Goal: Obtain resource: Download file/media

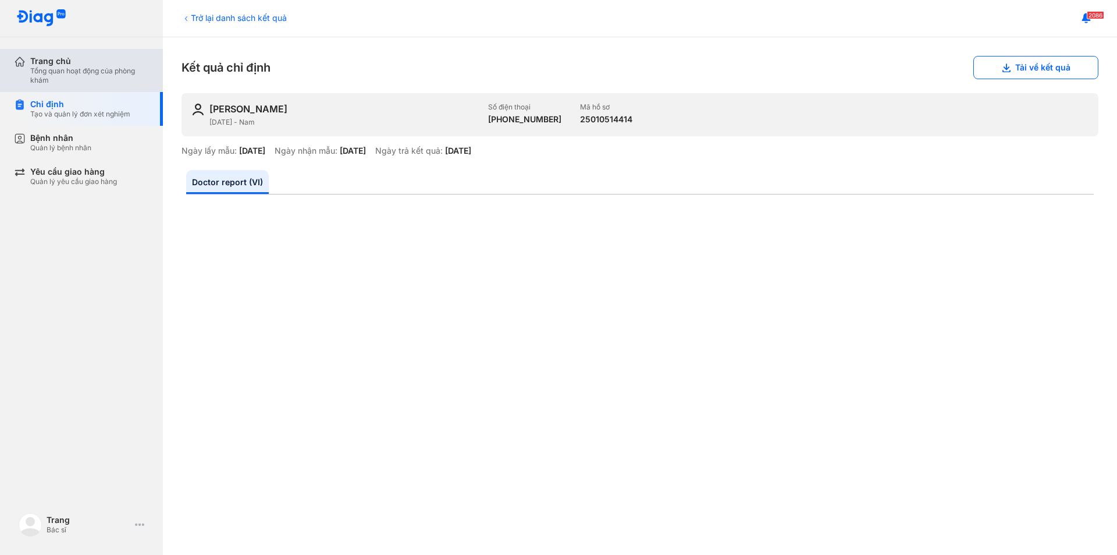
click at [58, 70] on div "Tổng quan hoạt động của phòng khám" at bounding box center [89, 75] width 119 height 19
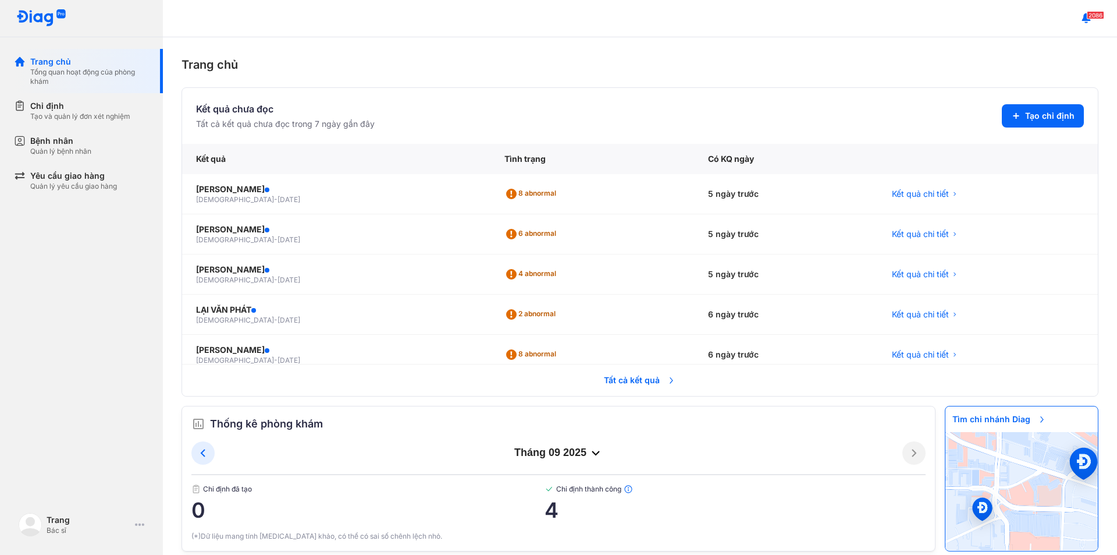
click at [598, 378] on span "Tất cả kết quả" at bounding box center [640, 380] width 86 height 26
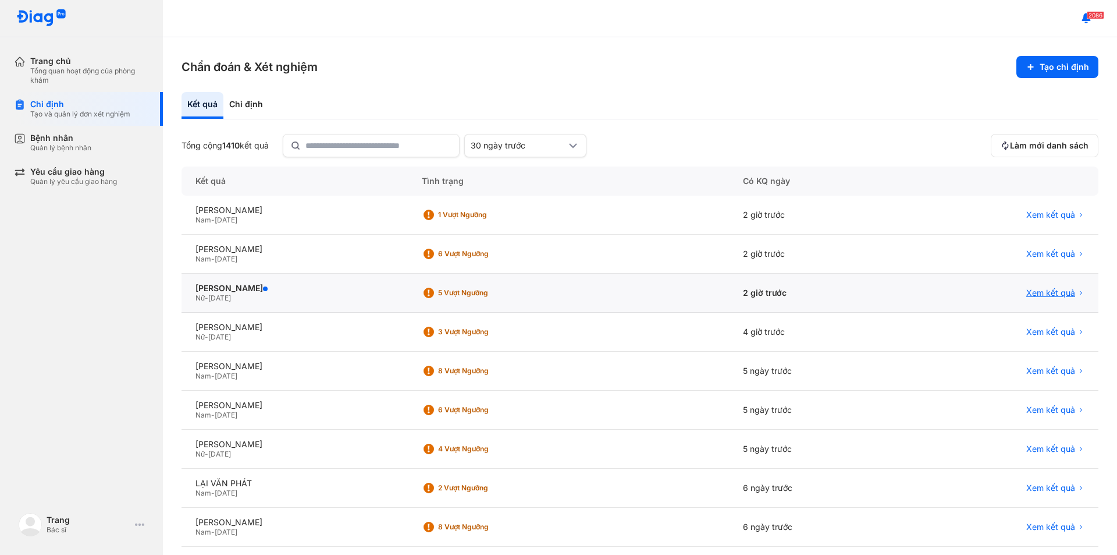
click at [1048, 292] on span "Xem kết quả" at bounding box center [1051, 292] width 49 height 10
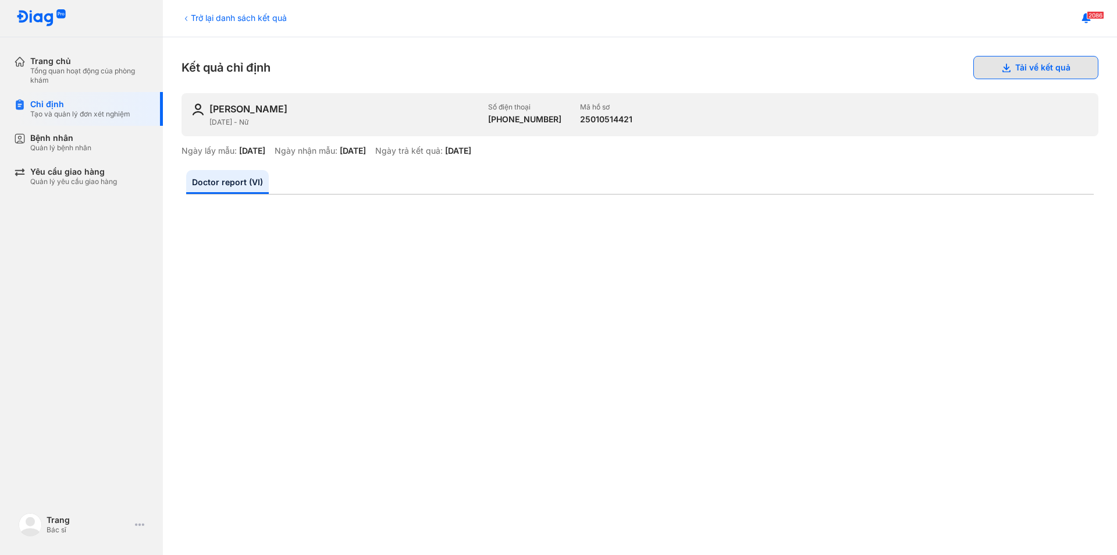
click at [1075, 63] on button "Tải về kết quả" at bounding box center [1036, 67] width 125 height 23
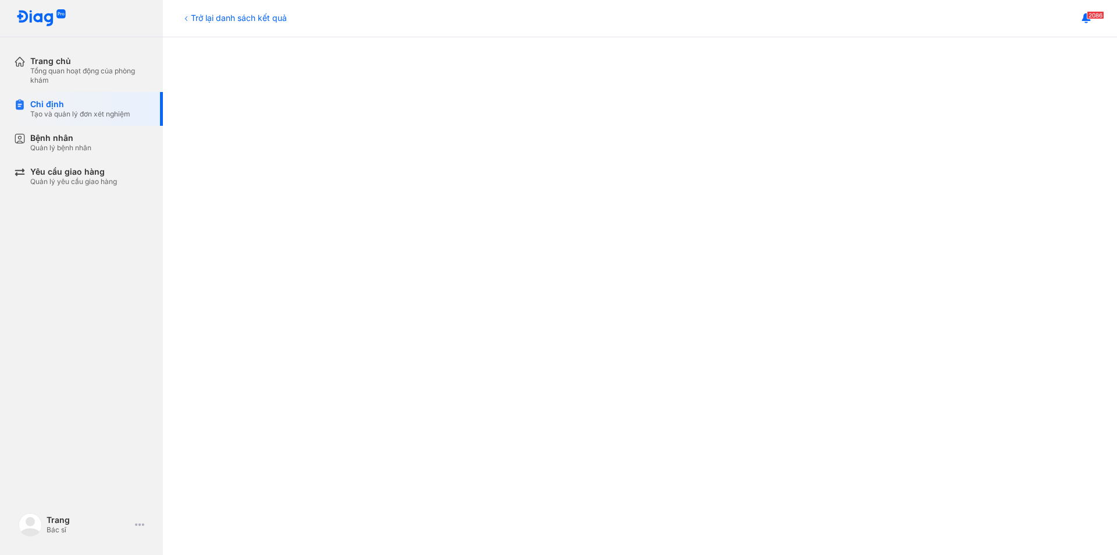
scroll to position [524, 0]
